Goal: Transaction & Acquisition: Purchase product/service

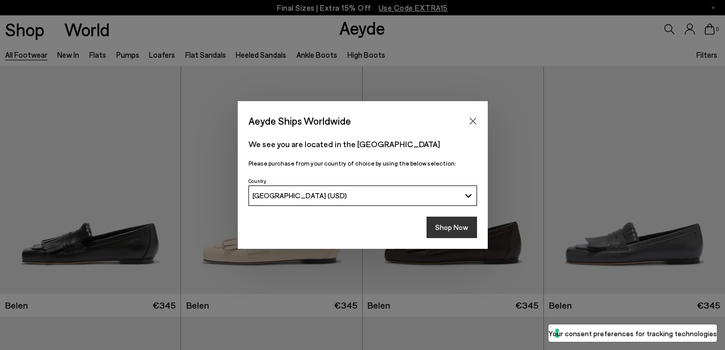
click at [454, 230] on button "Shop Now" at bounding box center [452, 226] width 51 height 21
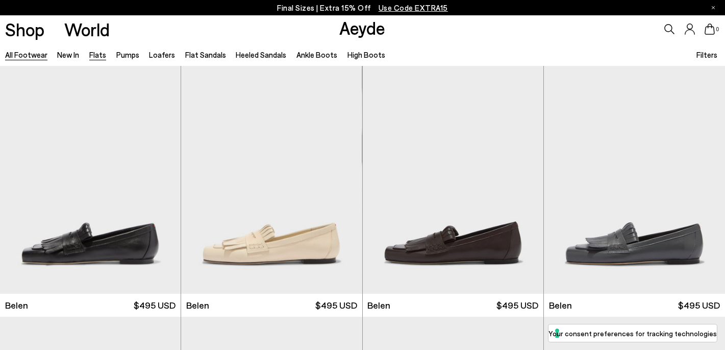
click at [93, 51] on link "Flats" at bounding box center [97, 54] width 17 height 9
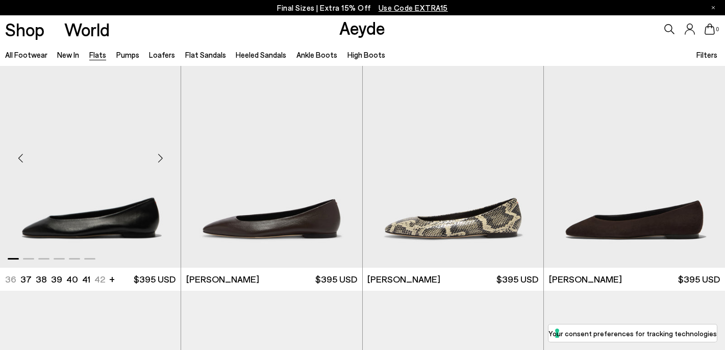
scroll to position [28, 0]
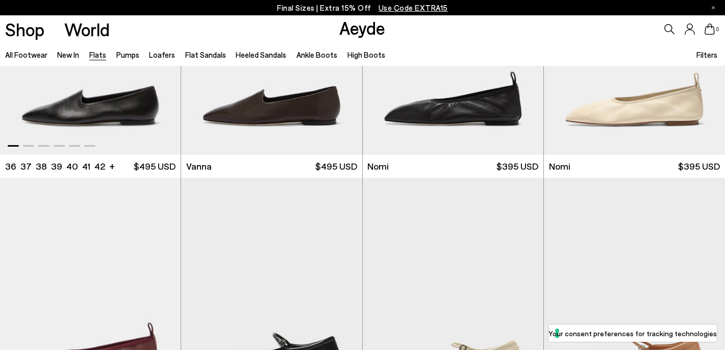
scroll to position [418, 0]
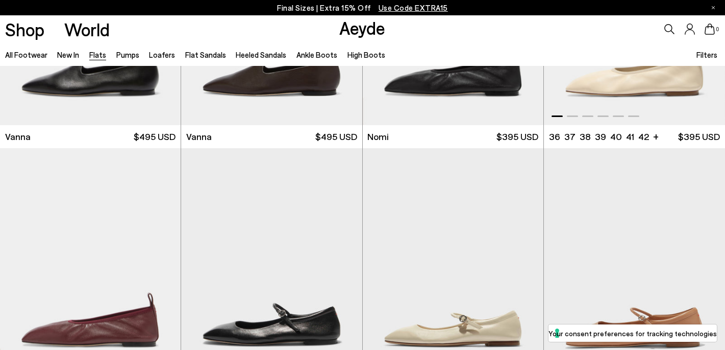
click at [640, 100] on img "1 / 6" at bounding box center [634, 11] width 181 height 227
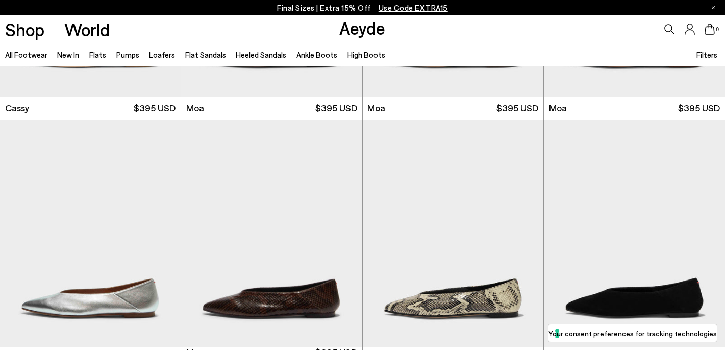
scroll to position [1565, 0]
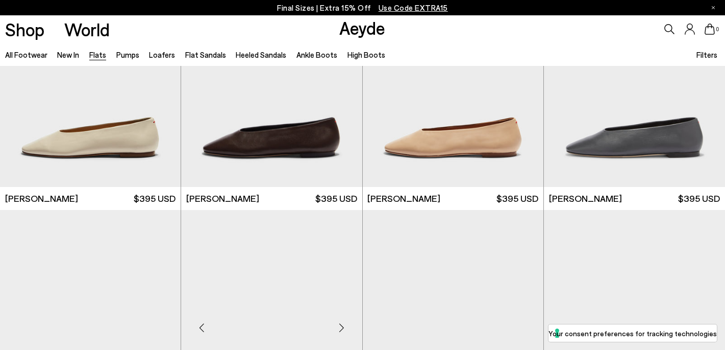
scroll to position [2356, 0]
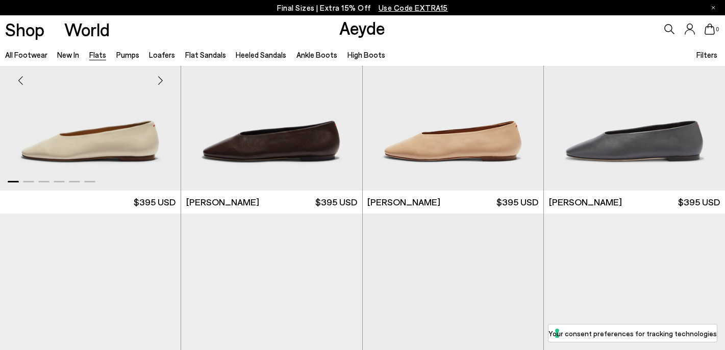
click at [110, 132] on img "1 / 6" at bounding box center [90, 76] width 181 height 227
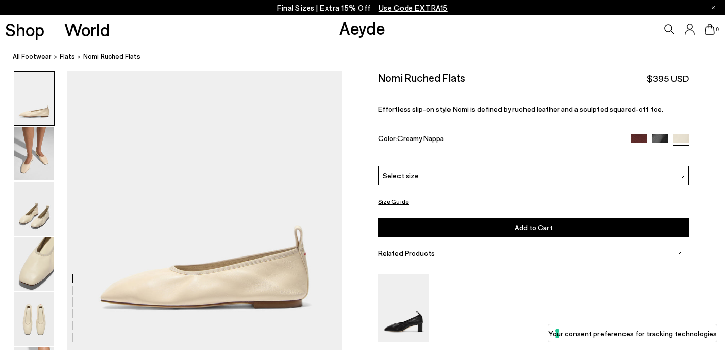
click at [640, 134] on img at bounding box center [639, 142] width 16 height 16
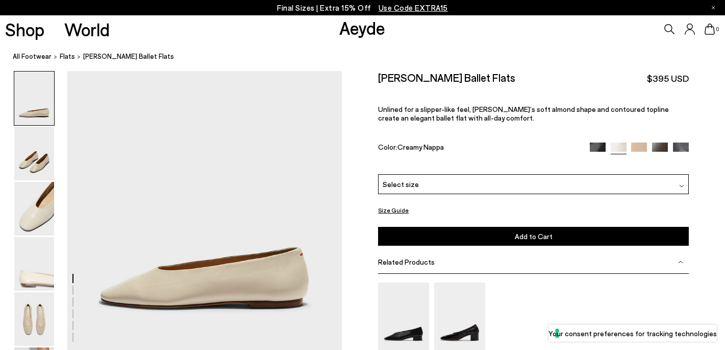
click at [661, 142] on img at bounding box center [660, 150] width 16 height 16
